Goal: Task Accomplishment & Management: Use online tool/utility

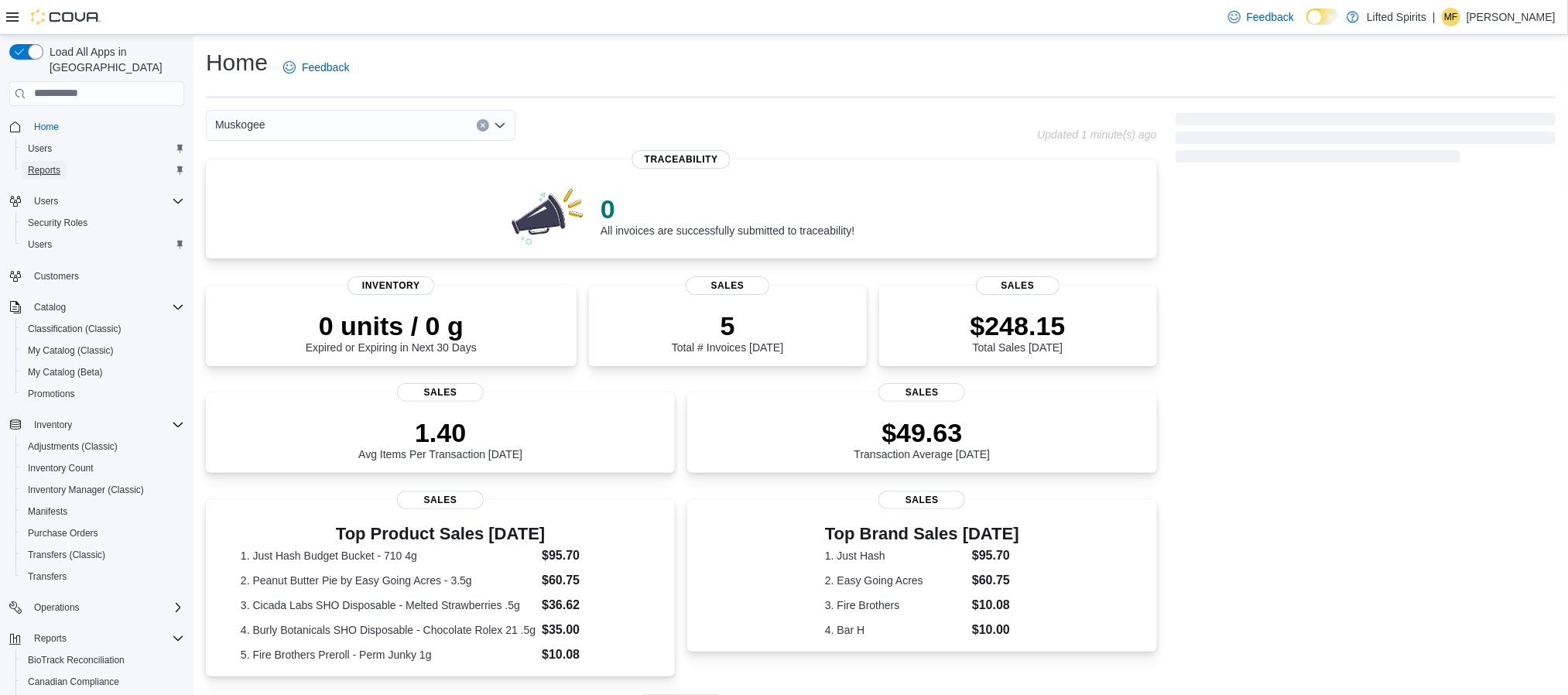
click at [58, 164] on span "Reports" at bounding box center [44, 170] width 33 height 13
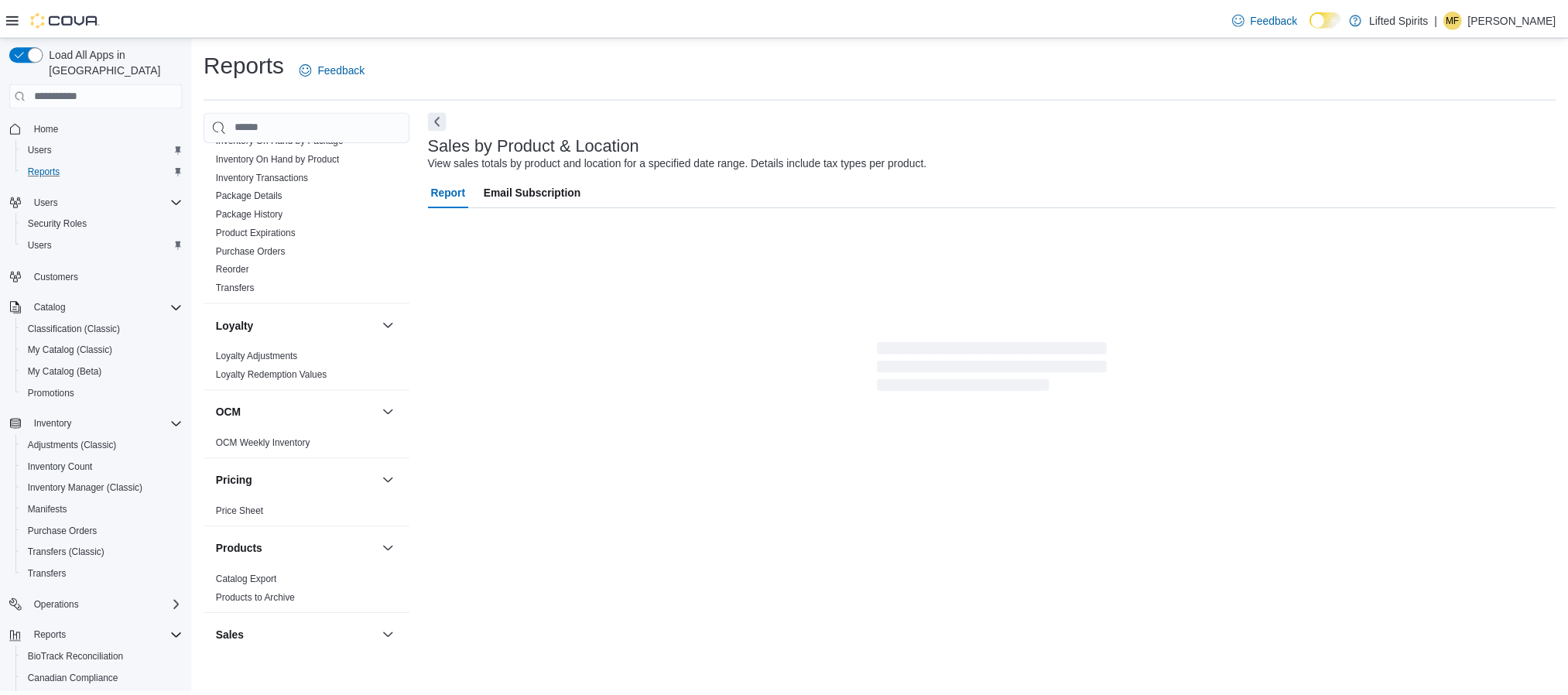
scroll to position [232, 0]
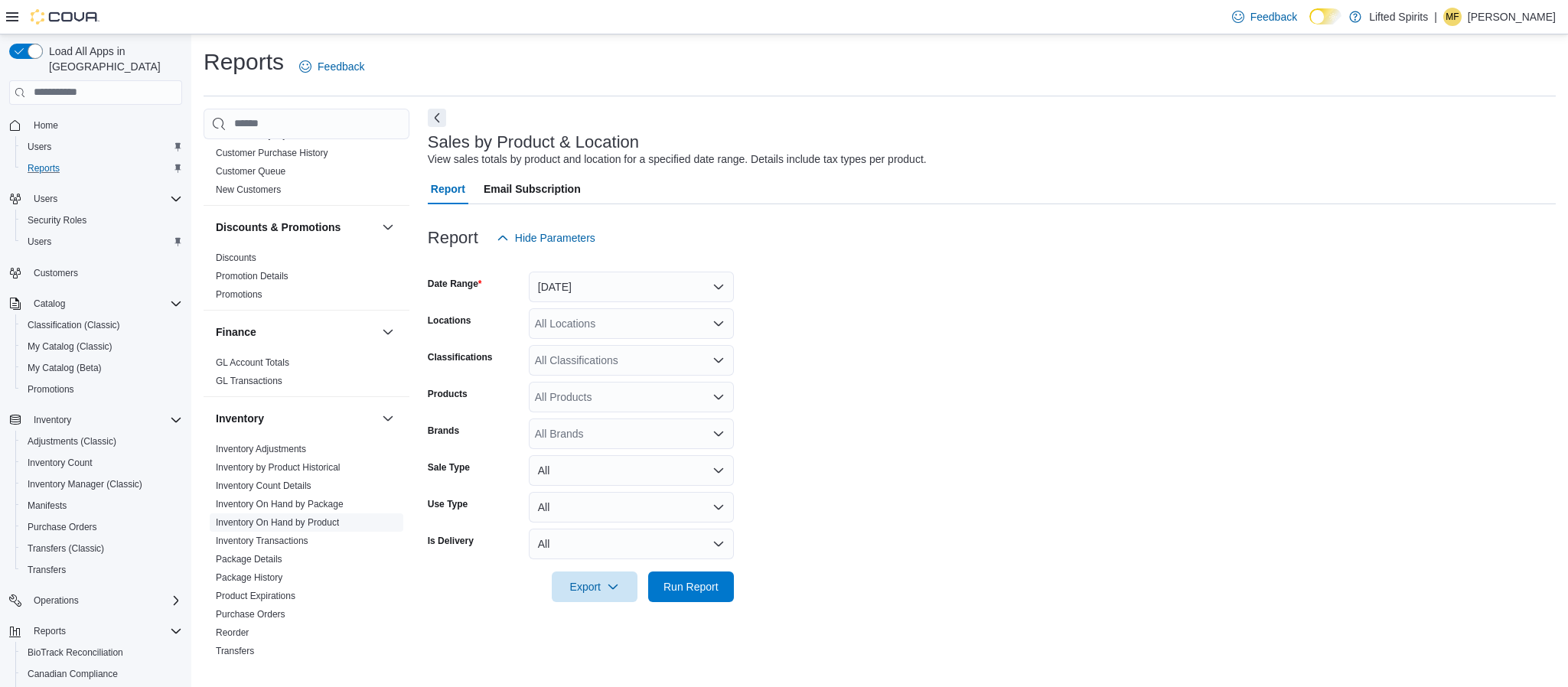
click at [314, 519] on link "Inventory On Hand by Product" at bounding box center [277, 522] width 123 height 11
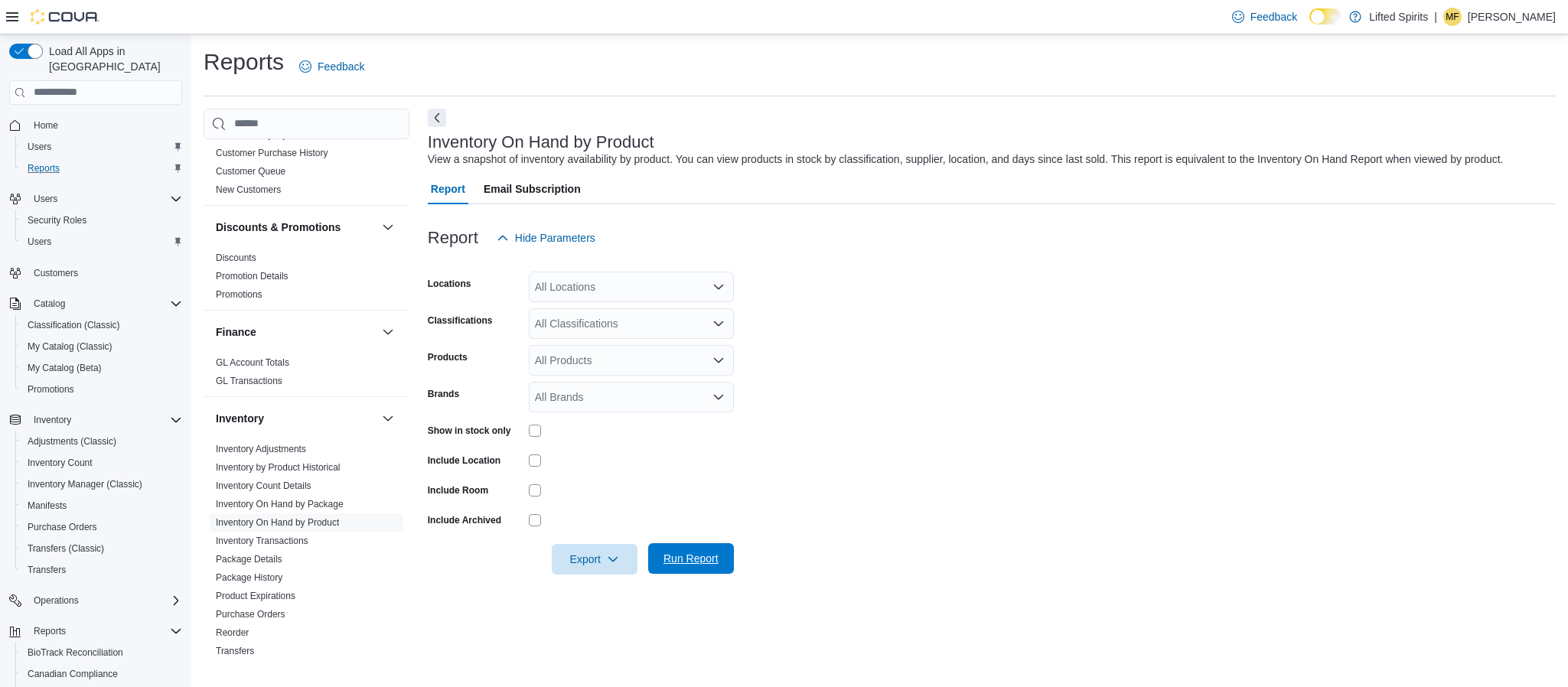
click at [669, 559] on span "Run Report" at bounding box center [690, 559] width 55 height 15
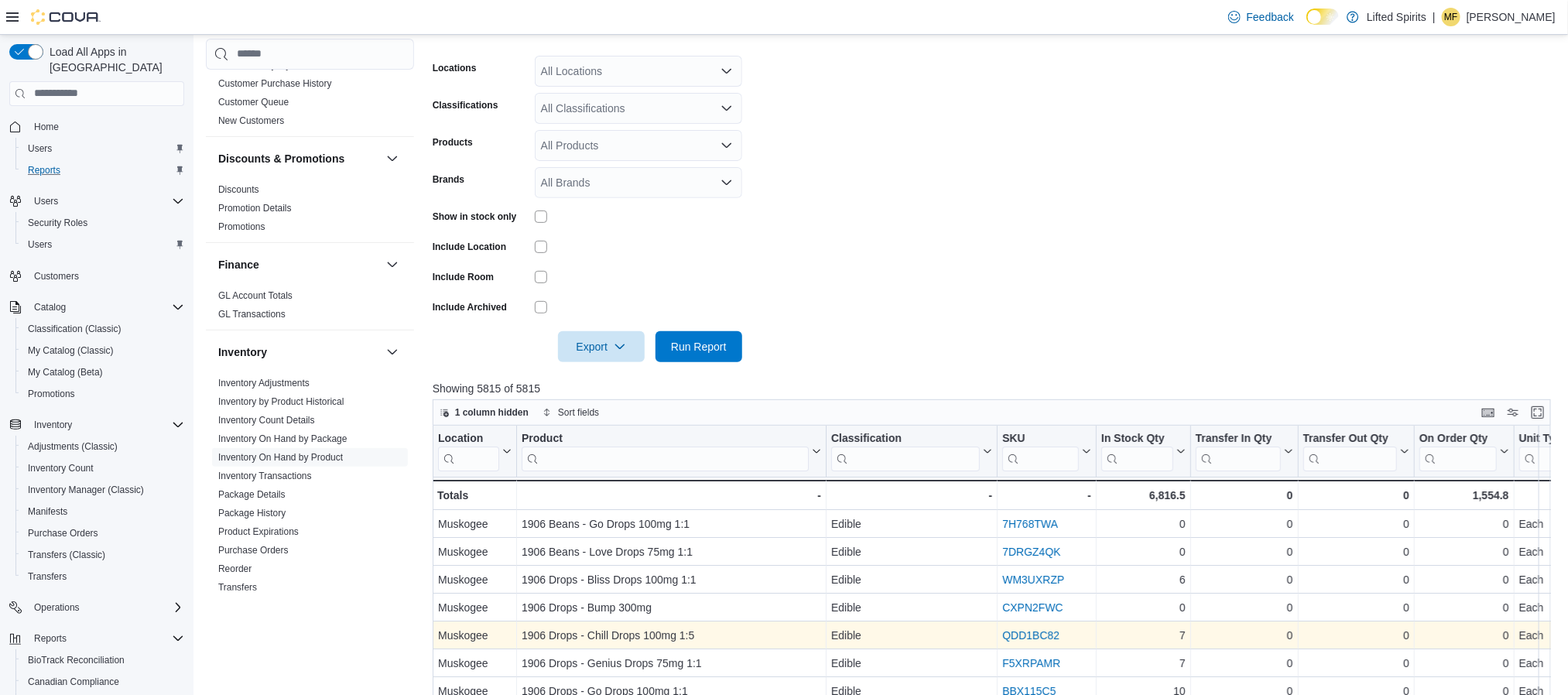
scroll to position [464, 0]
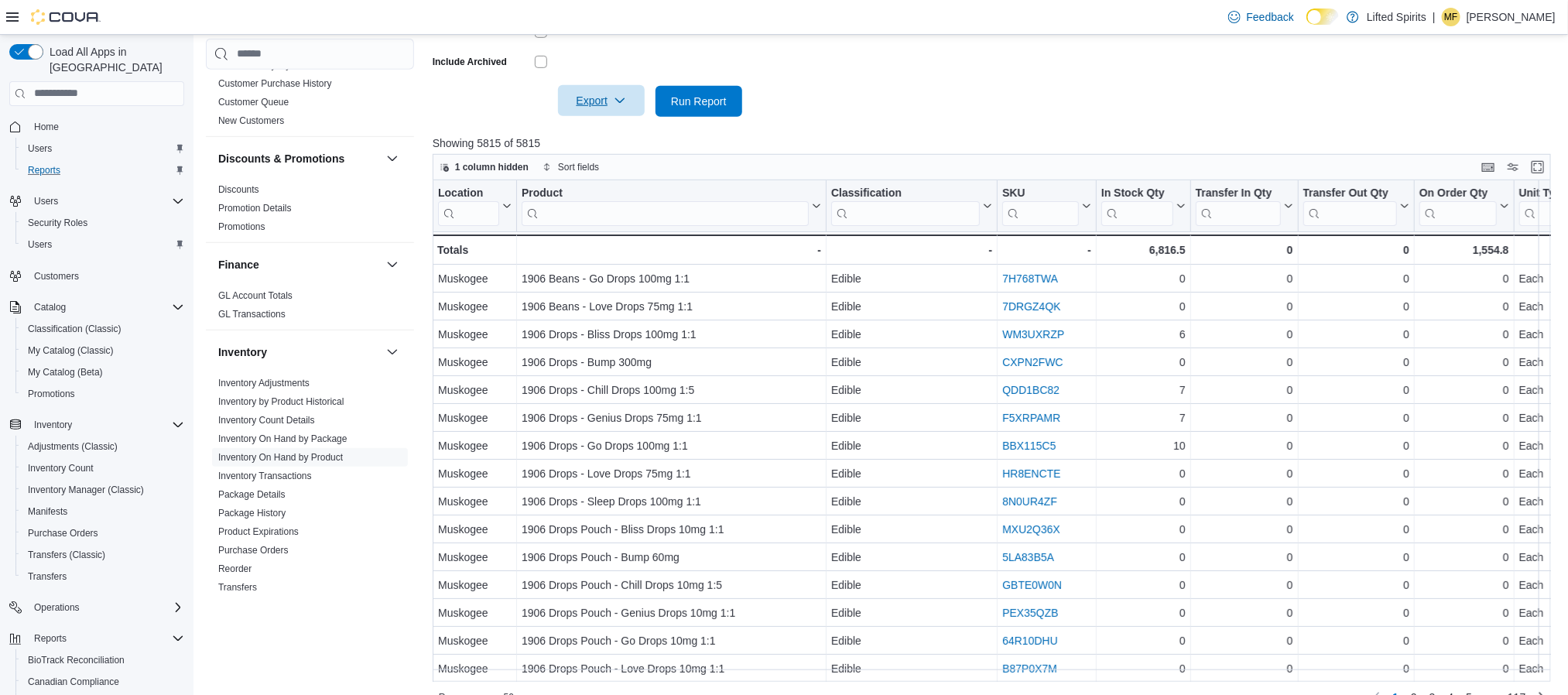
click at [602, 94] on span "Export" at bounding box center [601, 101] width 68 height 31
click at [602, 132] on span "Export to Excel" at bounding box center [604, 132] width 70 height 13
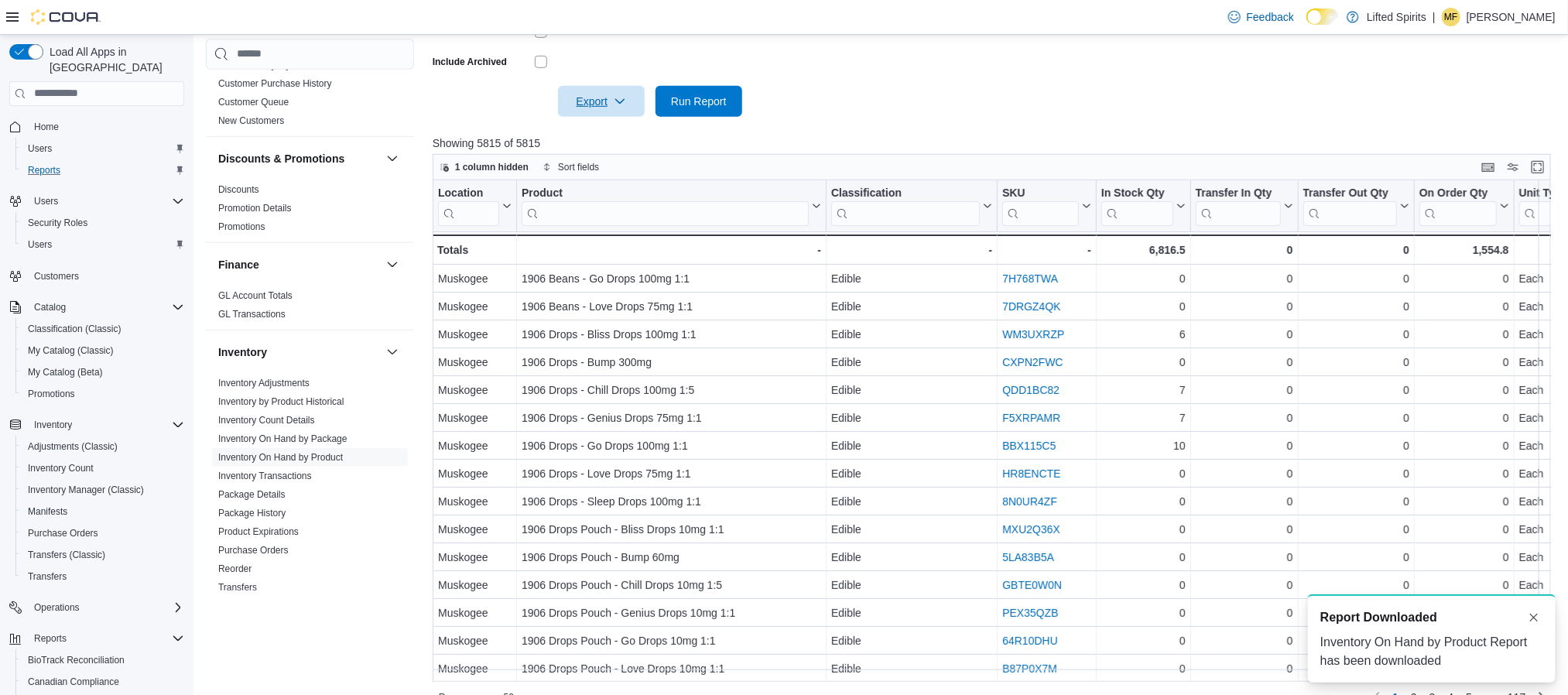
scroll to position [0, 0]
